Goal: Navigation & Orientation: Find specific page/section

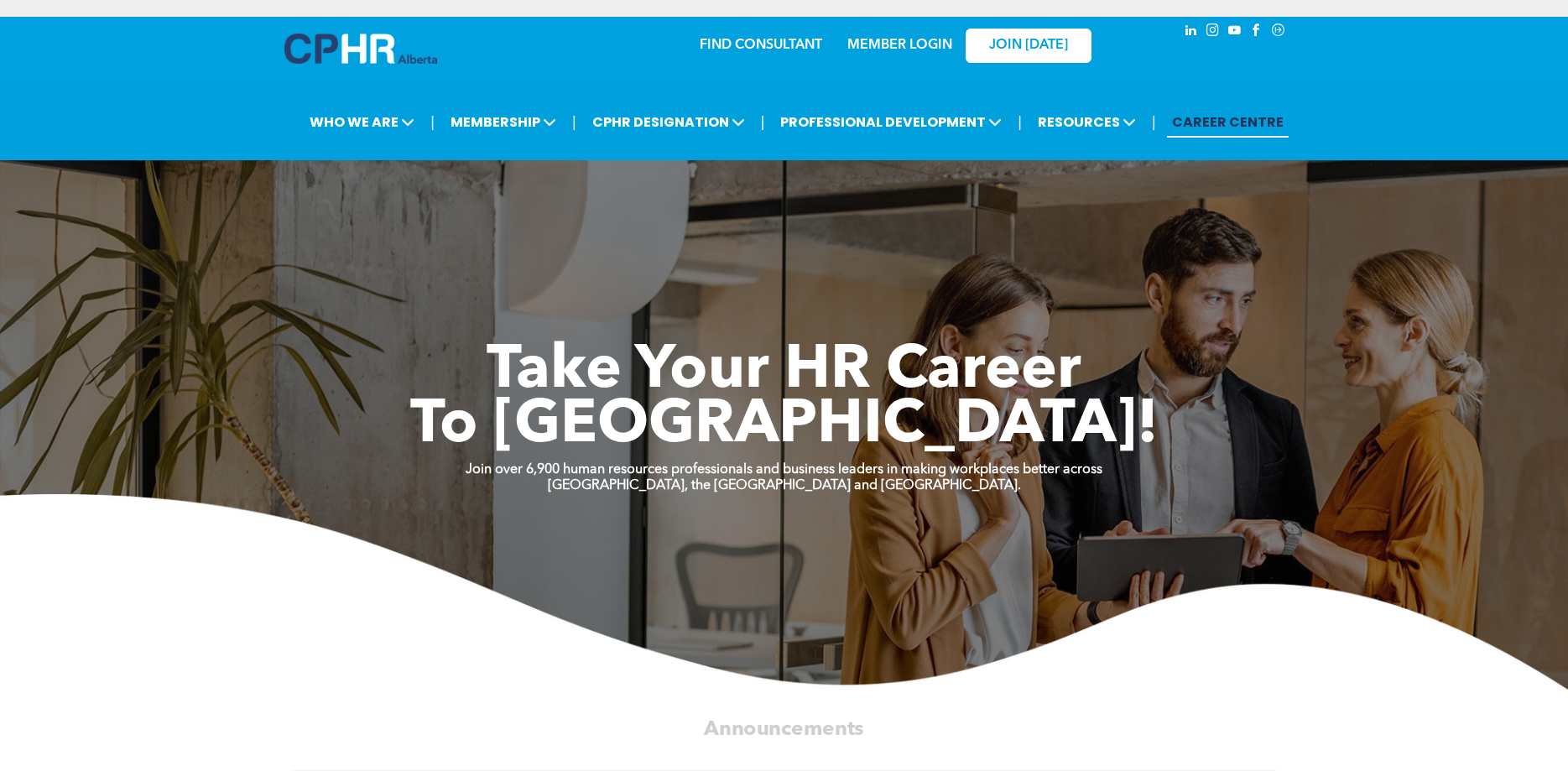
click at [887, 46] on link "MEMBER LOGIN" at bounding box center [899, 45] width 105 height 13
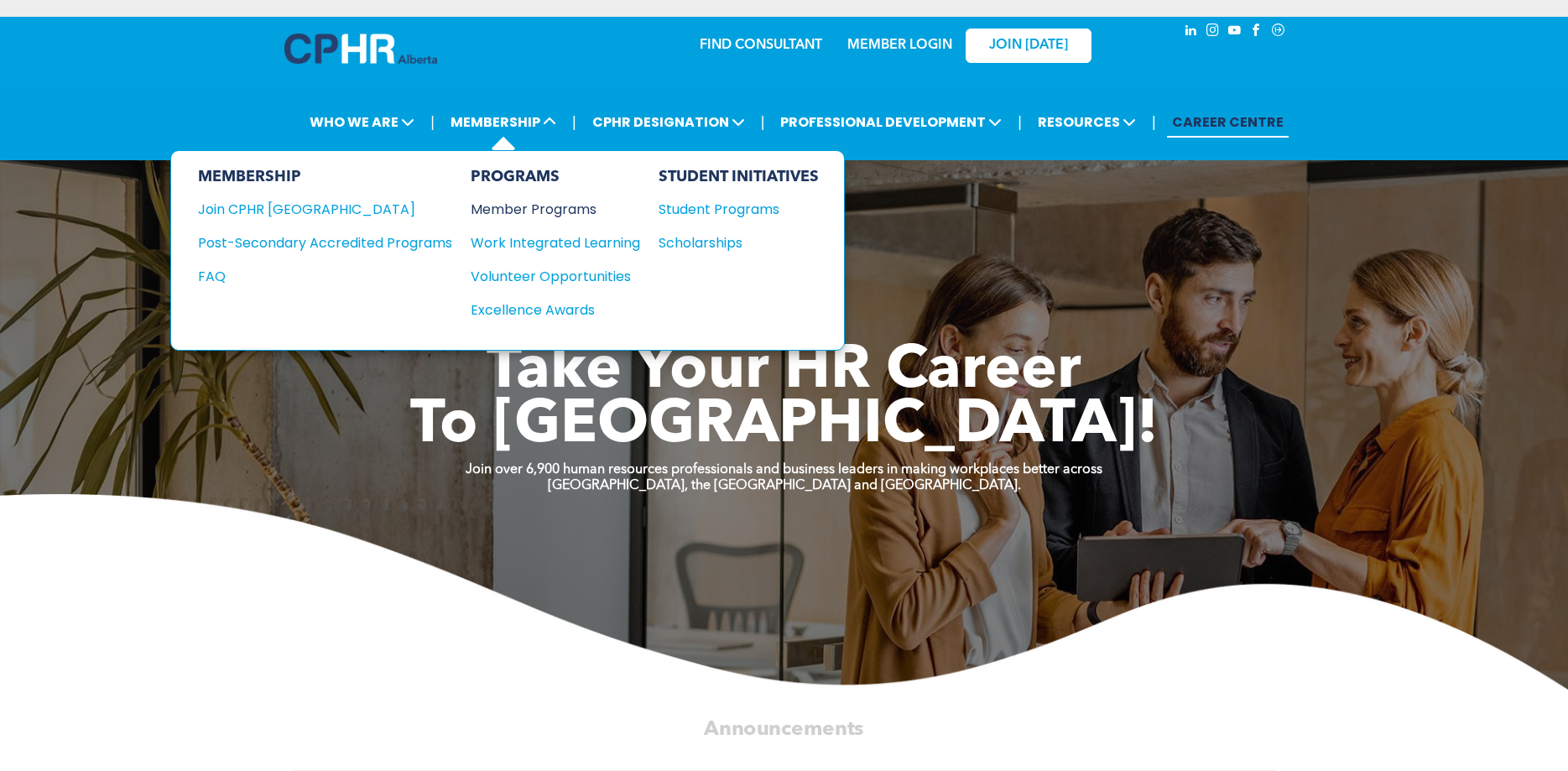
click at [546, 214] on div "Member Programs" at bounding box center [546, 209] width 153 height 21
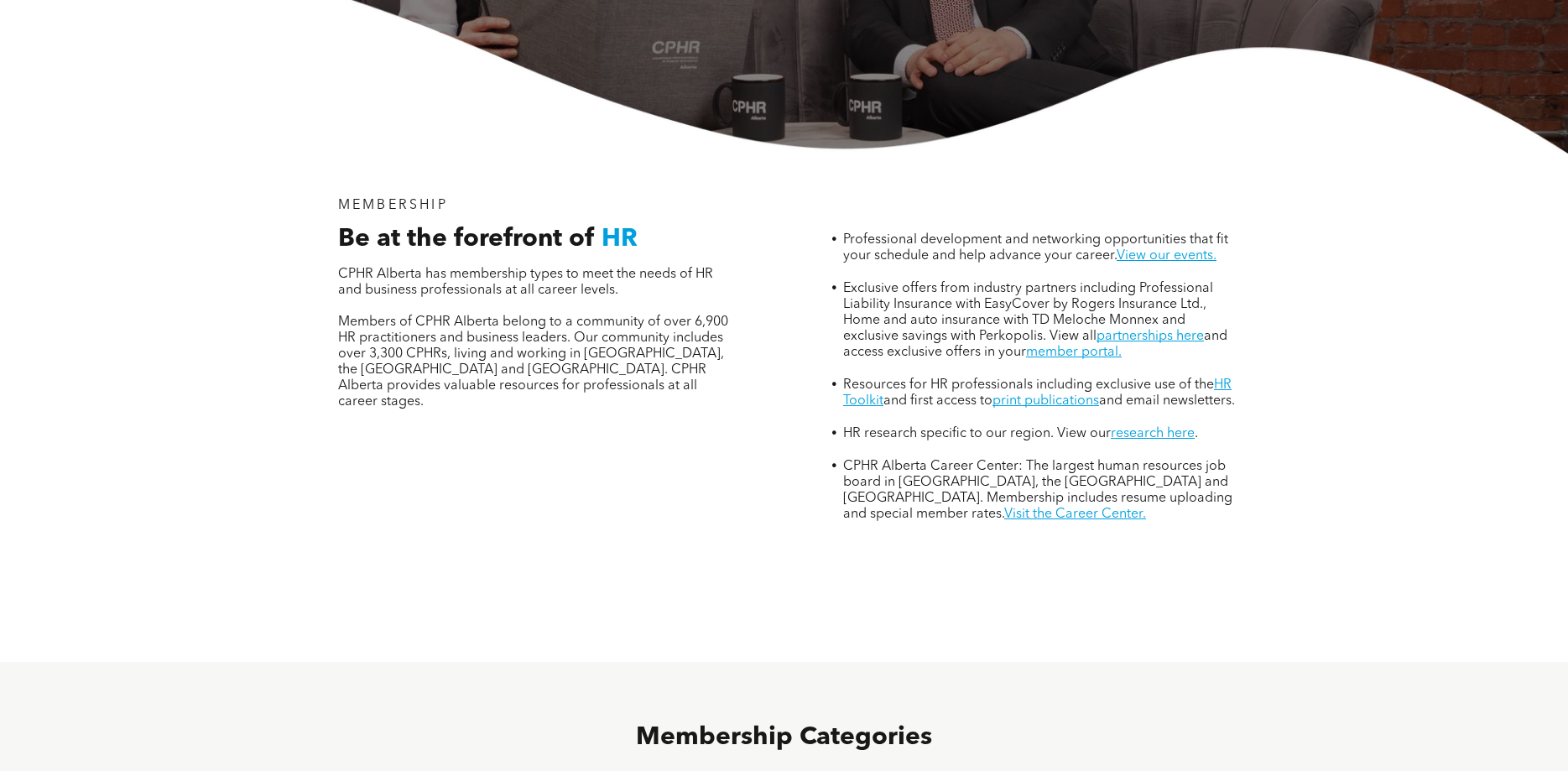
scroll to position [685, 0]
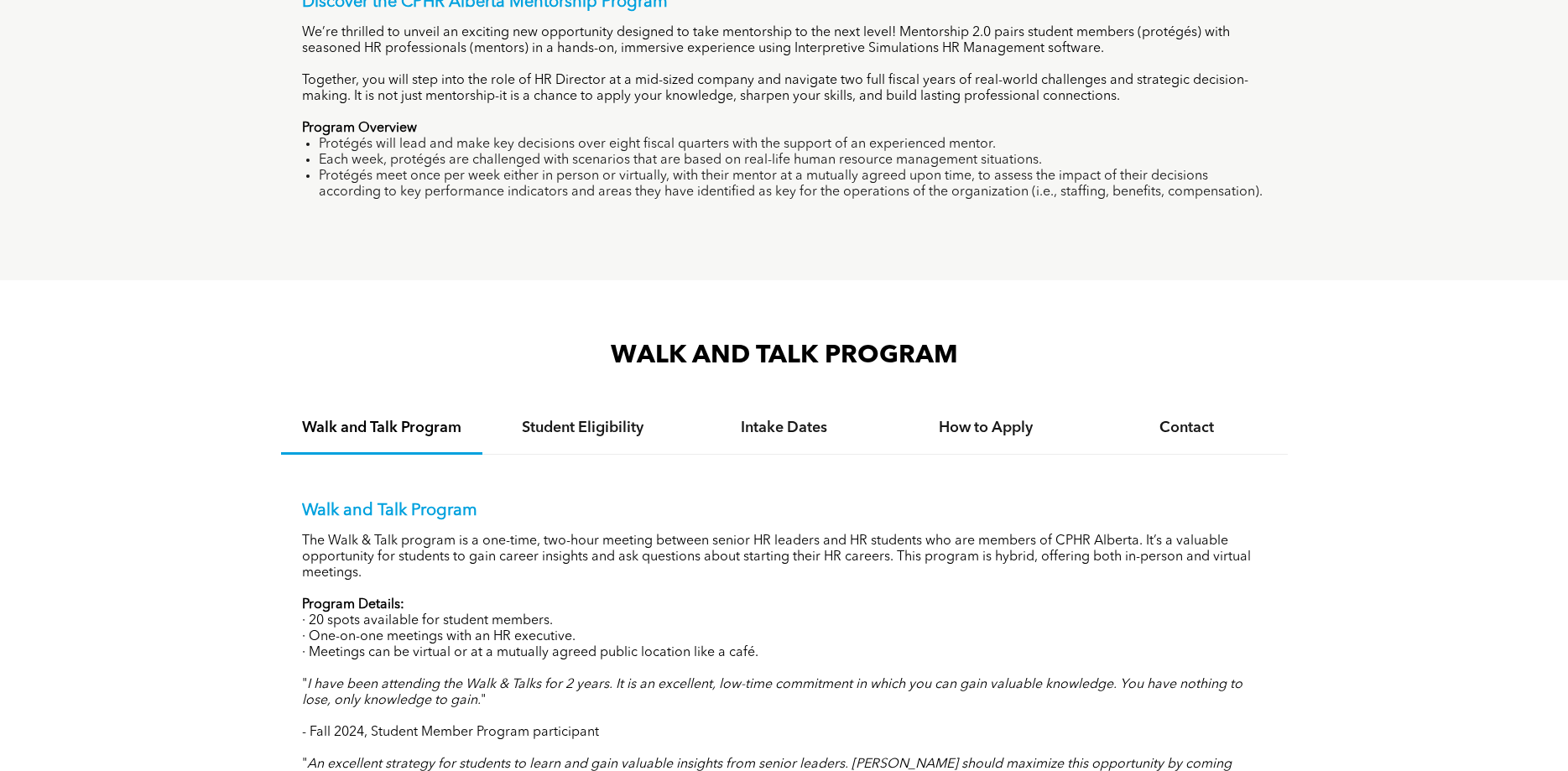
scroll to position [1455, 0]
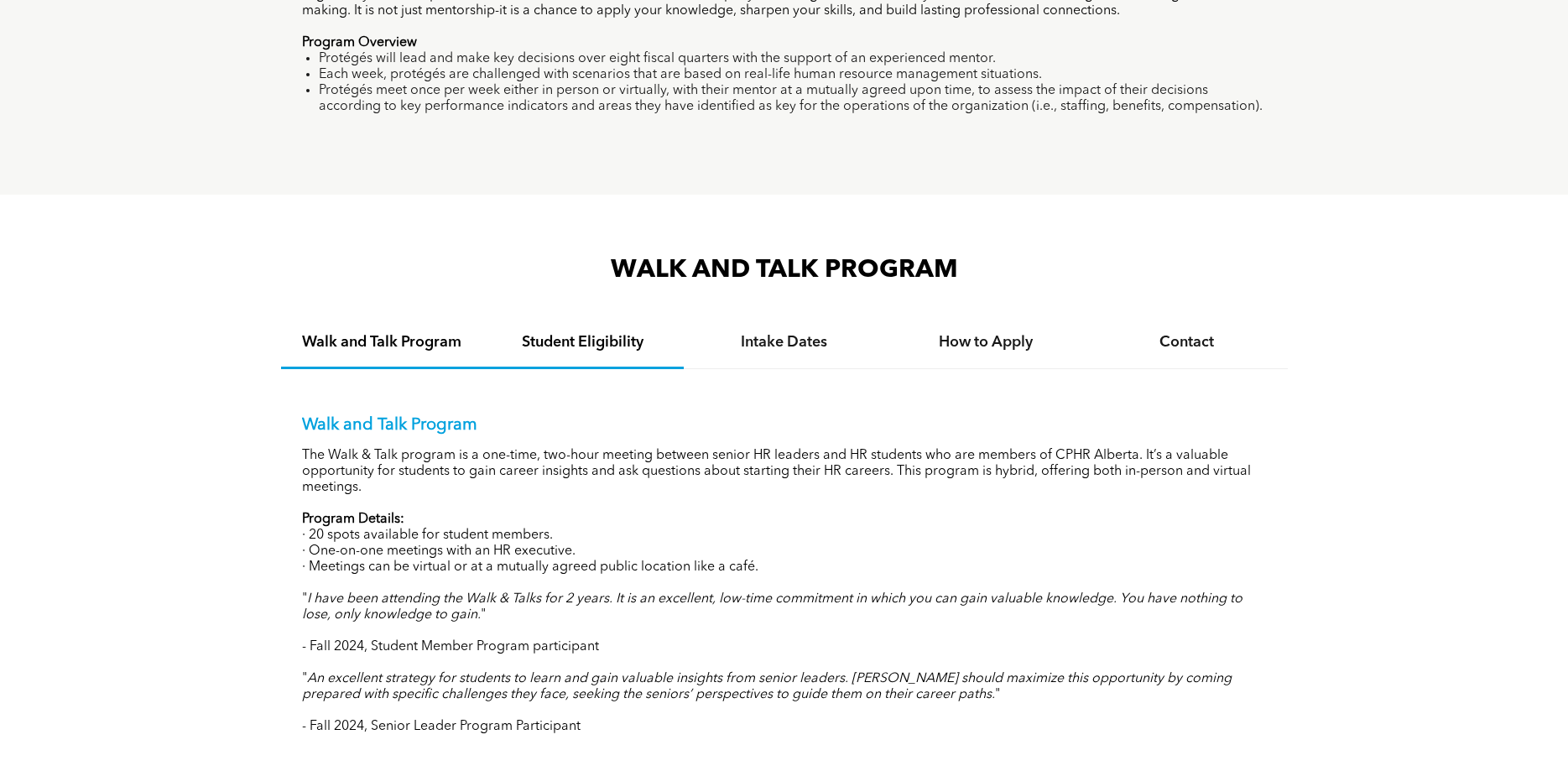
click at [590, 352] on h4 "Student Eligibility" at bounding box center [583, 342] width 171 height 19
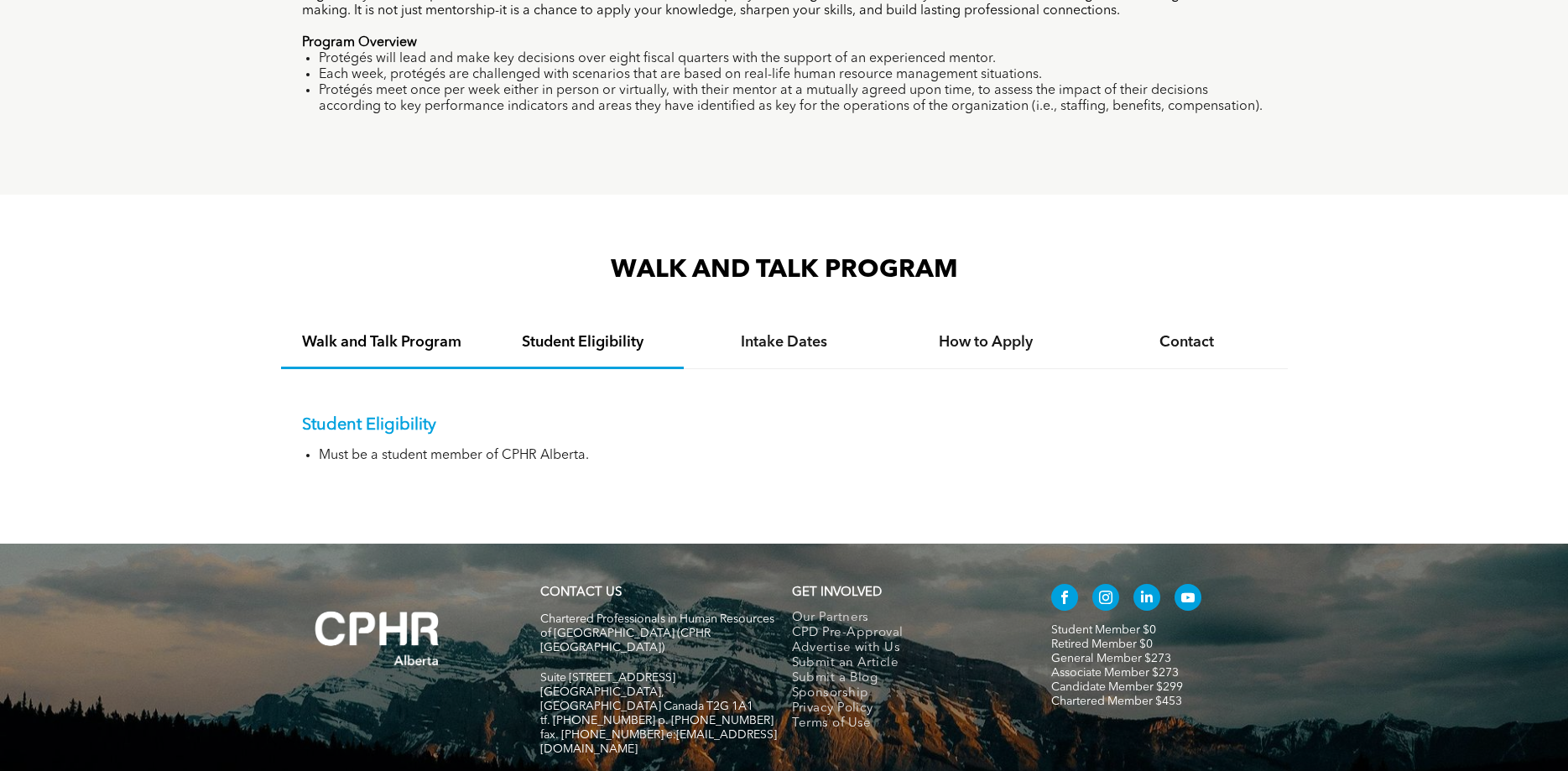
click at [431, 369] on div "Walk and Talk Program" at bounding box center [381, 343] width 201 height 51
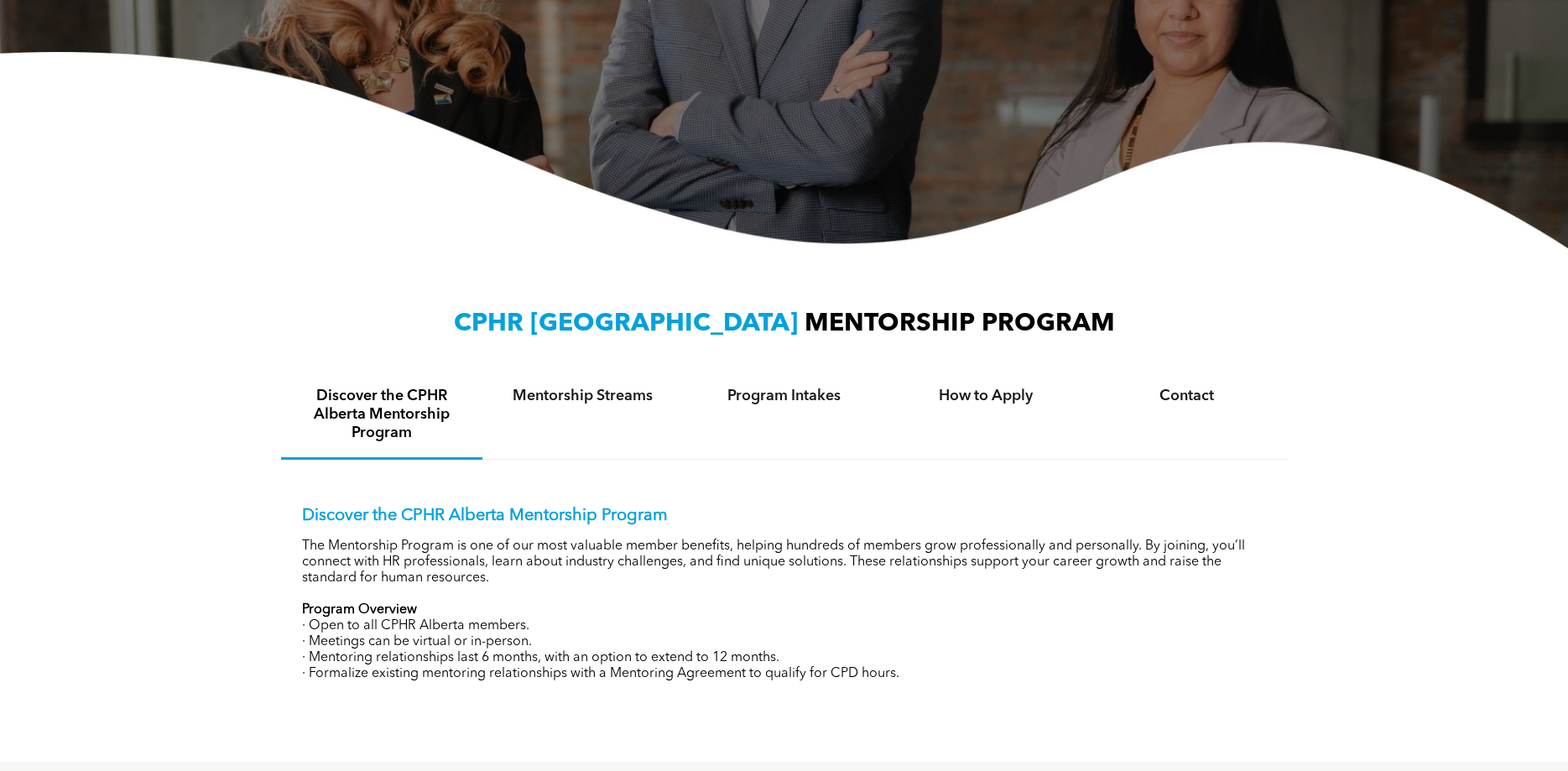
scroll to position [0, 0]
